Goal: Information Seeking & Learning: Learn about a topic

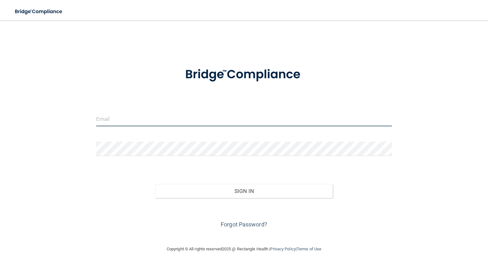
click at [189, 123] on input "email" at bounding box center [244, 119] width 296 height 14
type input "[PERSON_NAME][EMAIL_ADDRESS][PERSON_NAME][DOMAIN_NAME]"
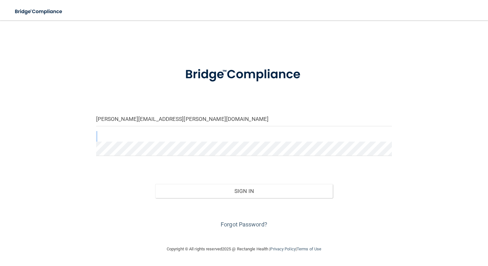
click at [201, 148] on form "[PERSON_NAME][EMAIL_ADDRESS][PERSON_NAME][DOMAIN_NAME] Invalid email/password. …" at bounding box center [244, 144] width 296 height 171
click at [155, 184] on button "Sign In" at bounding box center [243, 191] width 177 height 14
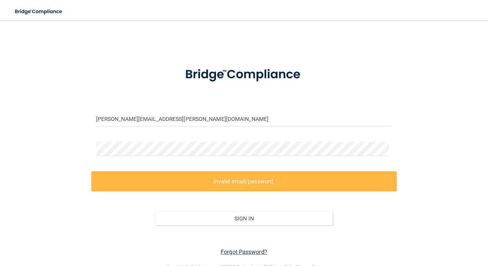
click at [245, 251] on link "Forgot Password?" at bounding box center [244, 252] width 47 height 7
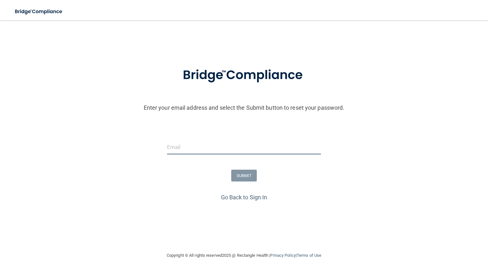
click at [194, 142] on input "email" at bounding box center [244, 147] width 154 height 14
type input "[PERSON_NAME][EMAIL_ADDRESS][PERSON_NAME][DOMAIN_NAME]"
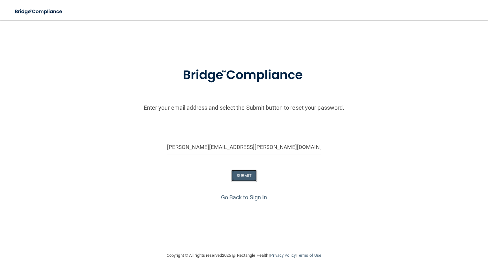
click at [243, 171] on button "SUBMIT" at bounding box center [244, 176] width 26 height 12
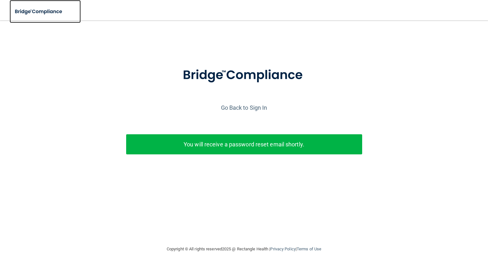
click at [41, 12] on img at bounding box center [39, 11] width 59 height 13
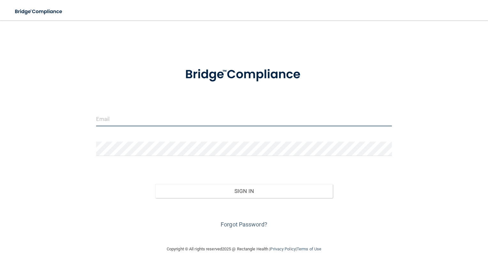
click at [110, 112] on input "email" at bounding box center [244, 119] width 296 height 14
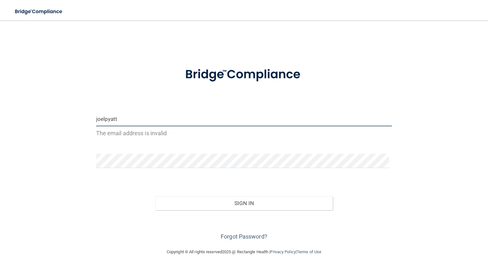
type input "[EMAIL_ADDRESS][DOMAIN_NAME]"
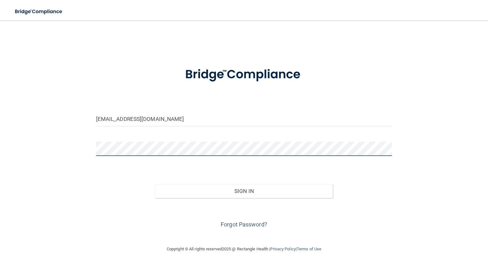
click at [155, 184] on button "Sign In" at bounding box center [243, 191] width 177 height 14
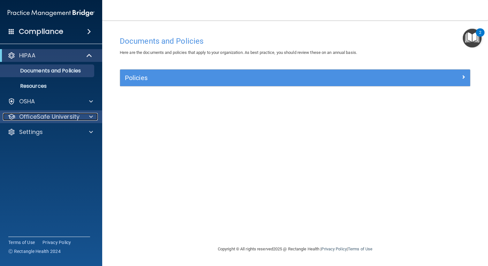
click at [62, 116] on p "OfficeSafe University" at bounding box center [49, 117] width 60 height 8
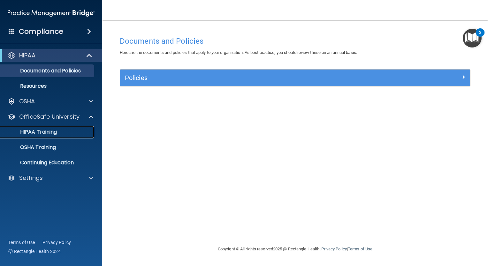
click at [49, 131] on p "HIPAA Training" at bounding box center [30, 132] width 53 height 6
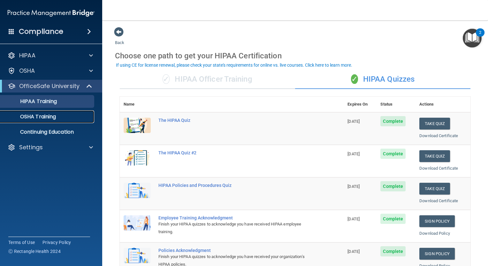
click at [50, 116] on p "OSHA Training" at bounding box center [30, 117] width 52 height 6
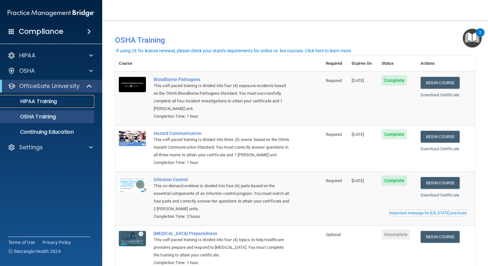
click at [56, 101] on p "HIPAA Training" at bounding box center [30, 101] width 53 height 6
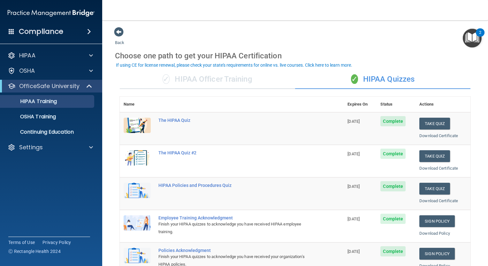
click at [351, 119] on span "[DATE]" at bounding box center [353, 121] width 12 height 5
drag, startPoint x: 351, startPoint y: 119, endPoint x: 342, endPoint y: 122, distance: 9.2
click at [343, 122] on td "[DATE]" at bounding box center [359, 128] width 33 height 33
